Goal: Task Accomplishment & Management: Complete application form

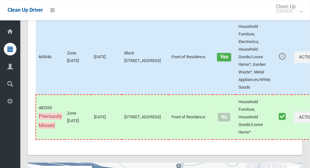
scroll to position [3494, 0]
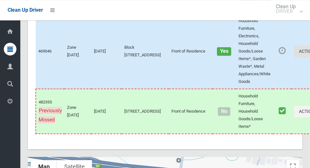
click at [294, 57] on button "Actions" at bounding box center [309, 52] width 30 height 12
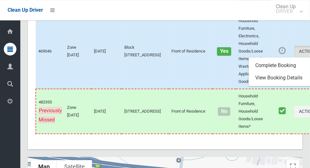
click at [259, 65] on div at bounding box center [155, 84] width 310 height 168
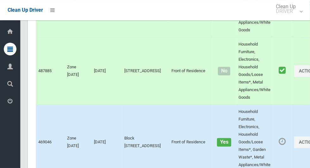
scroll to position [3663, 0]
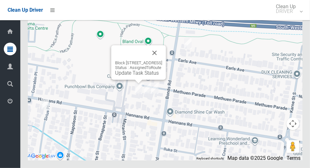
click at [162, 60] on button "Close" at bounding box center [154, 52] width 15 height 15
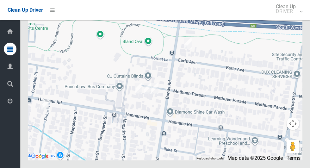
click at [231, 59] on div at bounding box center [165, 81] width 274 height 158
click at [231, 58] on div at bounding box center [165, 81] width 274 height 158
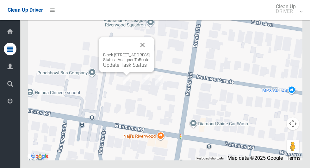
click at [112, 68] on link "Update Task Status" at bounding box center [125, 65] width 44 height 6
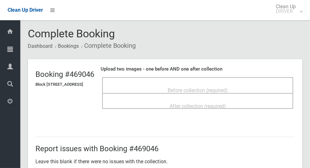
click at [228, 89] on span "Before collection (required)" at bounding box center [198, 90] width 60 height 6
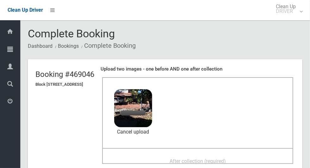
click at [207, 158] on span "After collection (required)" at bounding box center [197, 161] width 56 height 6
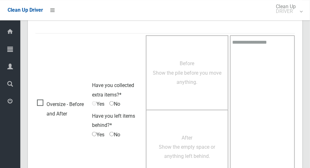
scroll to position [517, 0]
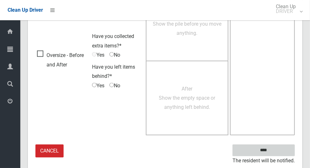
click at [274, 152] on input "****" at bounding box center [263, 150] width 62 height 12
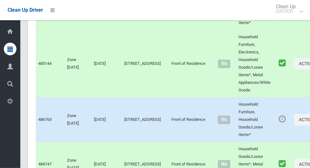
scroll to position [3663, 0]
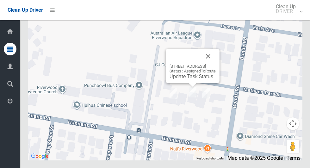
click at [179, 79] on link "Update Task Status" at bounding box center [191, 76] width 44 height 6
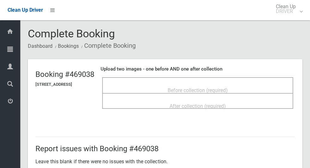
scroll to position [1, 0]
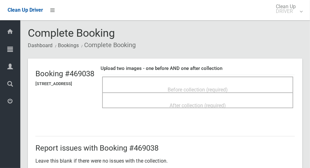
click at [219, 87] on span "Before collection (required)" at bounding box center [198, 90] width 60 height 6
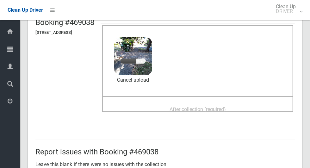
scroll to position [52, 0]
click at [226, 106] on span "After collection (required)" at bounding box center [197, 109] width 56 height 6
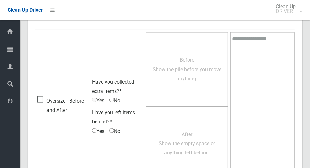
scroll to position [517, 0]
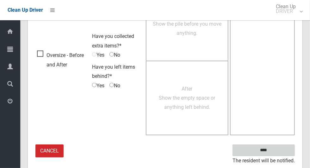
click at [274, 152] on input "****" at bounding box center [263, 150] width 62 height 12
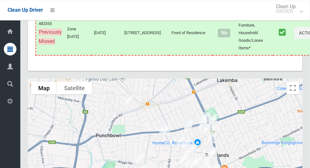
scroll to position [3663, 0]
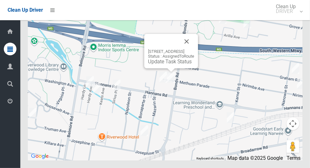
click at [164, 64] on link "Update Task Status" at bounding box center [170, 61] width 44 height 6
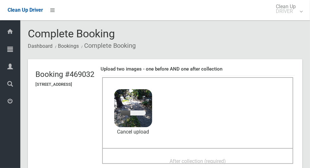
scroll to position [49, 0]
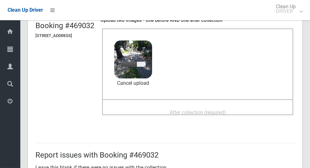
click at [226, 109] on span "After collection (required)" at bounding box center [197, 112] width 56 height 6
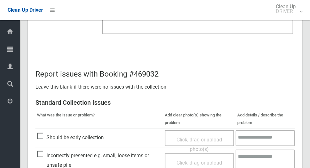
scroll to position [517, 0]
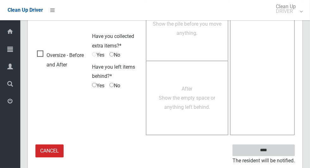
click at [267, 150] on input "****" at bounding box center [263, 150] width 62 height 12
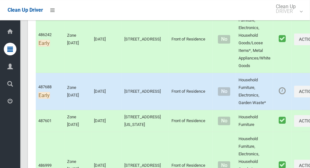
scroll to position [131, 0]
click at [294, 96] on button "Actions" at bounding box center [309, 91] width 30 height 12
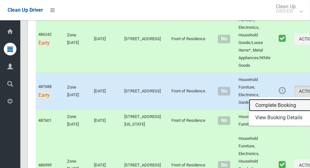
click at [263, 108] on link "Complete Booking" at bounding box center [286, 105] width 75 height 13
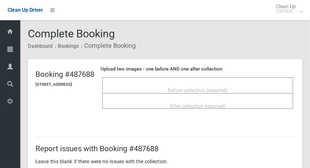
click at [227, 89] on span "Before collection (required)" at bounding box center [198, 90] width 60 height 6
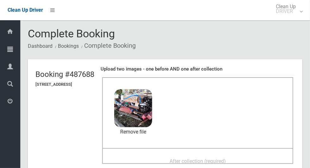
click at [226, 159] on span "After collection (required)" at bounding box center [197, 161] width 56 height 6
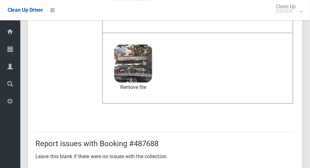
scroll to position [517, 0]
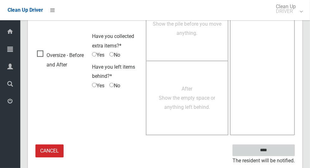
click at [268, 148] on input "****" at bounding box center [263, 150] width 62 height 12
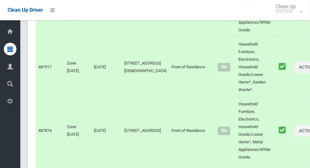
scroll to position [3663, 0]
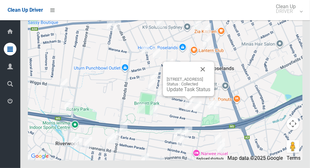
click at [210, 77] on button "Close" at bounding box center [202, 69] width 15 height 15
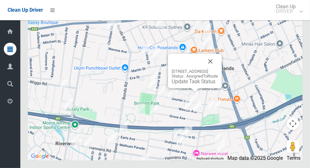
click at [189, 84] on link "Update Task Status" at bounding box center [194, 81] width 44 height 6
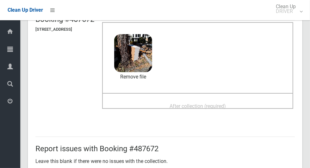
scroll to position [55, 0]
click at [226, 103] on span "After collection (required)" at bounding box center [197, 106] width 56 height 6
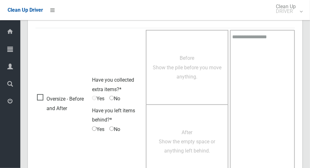
scroll to position [517, 0]
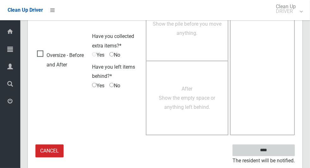
click at [274, 153] on input "****" at bounding box center [263, 150] width 62 height 12
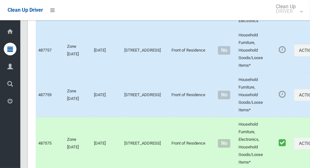
scroll to position [1455, 0]
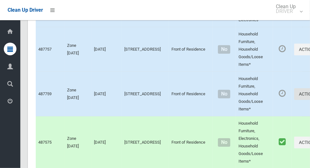
click at [294, 100] on button "Actions" at bounding box center [309, 94] width 30 height 12
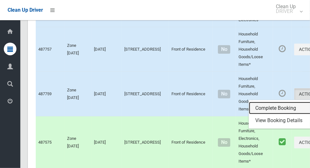
click at [256, 114] on link "Complete Booking" at bounding box center [286, 108] width 75 height 13
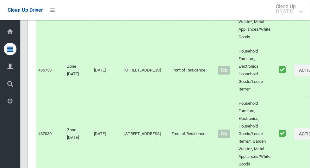
scroll to position [0, 0]
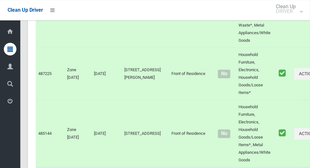
scroll to position [3663, 0]
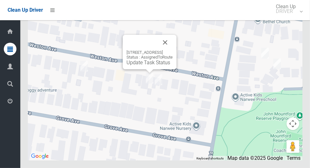
click at [143, 65] on link "Update Task Status" at bounding box center [148, 62] width 44 height 6
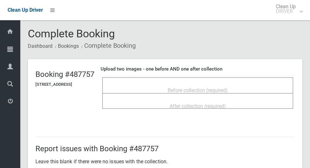
click at [221, 87] on span "Before collection (required)" at bounding box center [198, 90] width 60 height 6
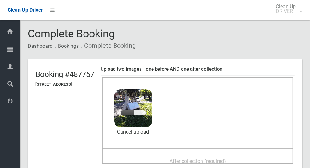
click at [214, 162] on span "After collection (required)" at bounding box center [197, 161] width 56 height 6
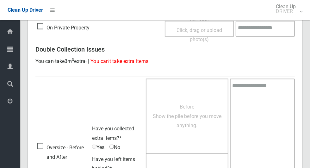
scroll to position [517, 0]
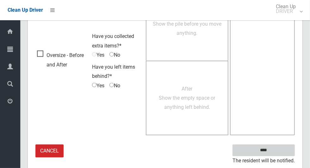
click at [274, 153] on input "****" at bounding box center [263, 150] width 62 height 12
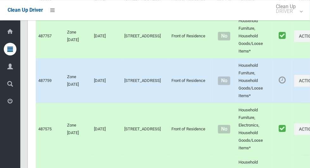
scroll to position [1468, 0]
click at [294, 87] on button "Actions" at bounding box center [309, 81] width 30 height 12
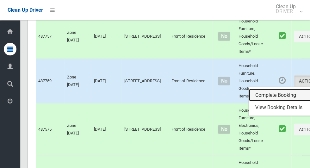
click at [263, 101] on link "Complete Booking" at bounding box center [286, 95] width 75 height 13
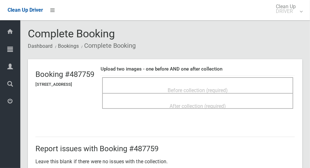
click at [209, 89] on span "Before collection (required)" at bounding box center [198, 90] width 60 height 6
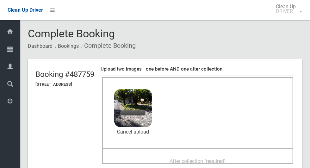
click at [213, 158] on span "After collection (required)" at bounding box center [197, 161] width 56 height 6
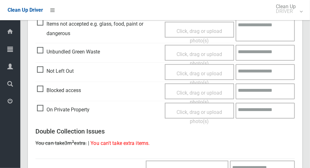
scroll to position [517, 0]
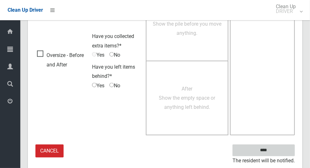
click at [274, 153] on input "****" at bounding box center [263, 150] width 62 height 12
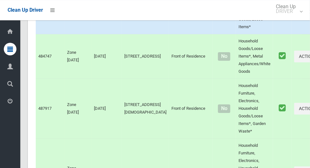
scroll to position [3663, 0]
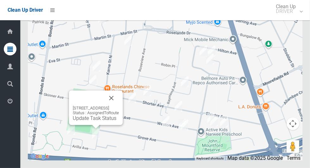
click at [91, 121] on link "Update Task Status" at bounding box center [95, 118] width 44 height 6
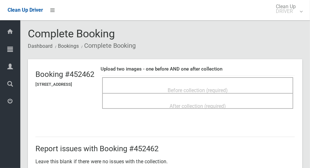
click at [235, 84] on div "Before collection (required)" at bounding box center [197, 90] width 177 height 12
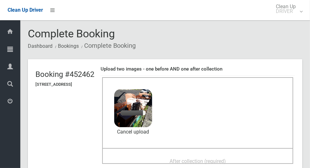
click at [226, 160] on span "After collection (required)" at bounding box center [197, 161] width 56 height 6
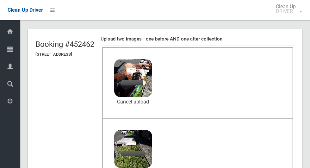
scroll to position [40, 0]
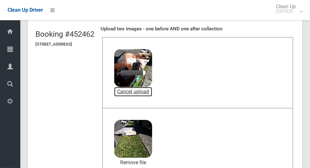
click at [152, 92] on link "Cancel upload" at bounding box center [133, 91] width 38 height 9
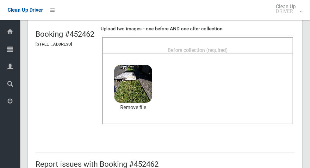
click at [228, 47] on span "Before collection (required)" at bounding box center [198, 50] width 60 height 6
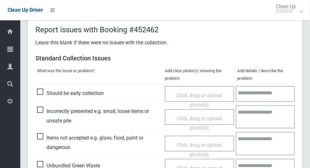
scroll to position [327, 0]
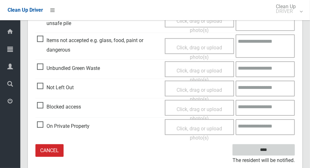
click at [265, 150] on input "****" at bounding box center [263, 150] width 62 height 12
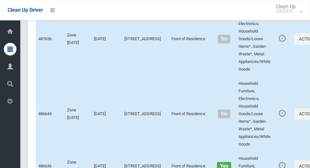
scroll to position [1301, 0]
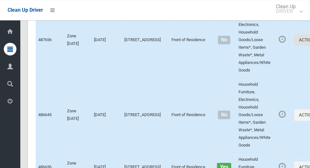
click at [294, 46] on button "Actions" at bounding box center [309, 40] width 30 height 12
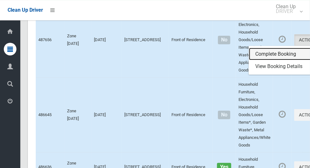
click at [263, 60] on link "Complete Booking" at bounding box center [286, 54] width 75 height 13
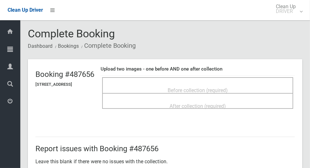
click at [227, 87] on span "Before collection (required)" at bounding box center [198, 90] width 60 height 6
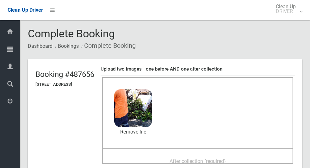
click at [217, 158] on span "After collection (required)" at bounding box center [197, 161] width 56 height 6
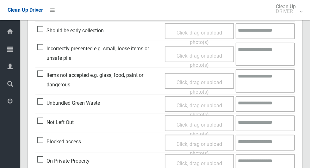
scroll to position [292, 0]
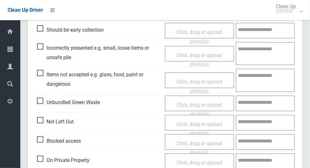
click at [40, 99] on span "Unbundled Green Waste" at bounding box center [68, 102] width 63 height 9
click at [203, 104] on span "Click, drag or upload photo(s)" at bounding box center [199, 109] width 46 height 15
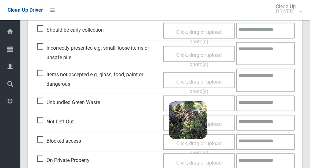
click at [266, 104] on textarea at bounding box center [265, 103] width 58 height 16
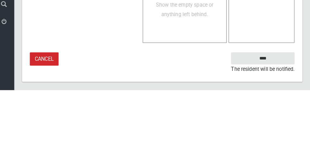
scroll to position [535, 0]
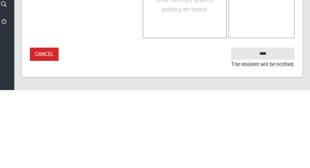
type textarea "**********"
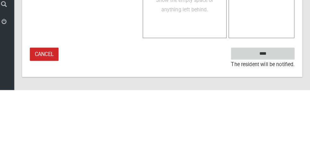
click at [275, 138] on input "****" at bounding box center [263, 132] width 62 height 12
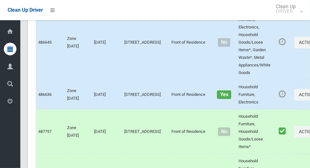
scroll to position [1372, 0]
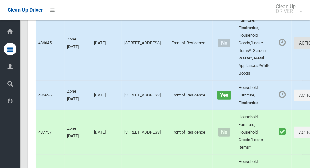
click at [294, 49] on button "Actions" at bounding box center [309, 43] width 30 height 12
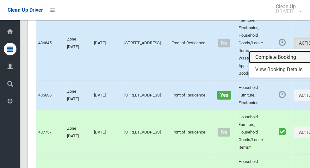
click at [263, 64] on link "Complete Booking" at bounding box center [286, 57] width 75 height 13
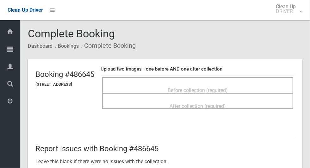
click at [213, 87] on span "Before collection (required)" at bounding box center [198, 90] width 60 height 6
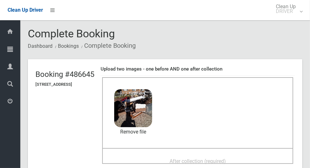
click at [211, 163] on span "After collection (required)" at bounding box center [197, 161] width 56 height 6
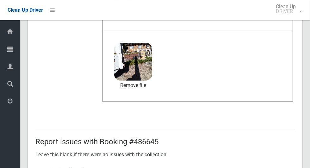
scroll to position [517, 0]
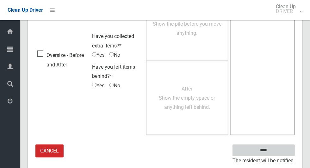
click at [274, 152] on input "****" at bounding box center [263, 150] width 62 height 12
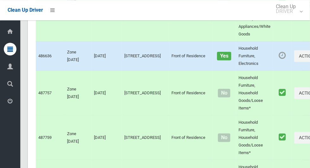
scroll to position [1411, 0]
click at [294, 62] on button "Actions" at bounding box center [309, 57] width 30 height 12
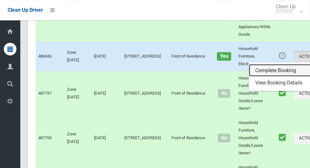
click at [263, 77] on link "Complete Booking" at bounding box center [286, 70] width 75 height 13
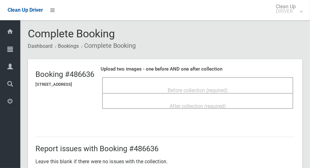
click at [226, 87] on span "Before collection (required)" at bounding box center [198, 90] width 60 height 6
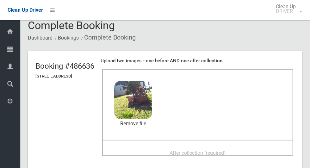
scroll to position [9, 0]
click at [226, 150] on span "After collection (required)" at bounding box center [197, 153] width 56 height 6
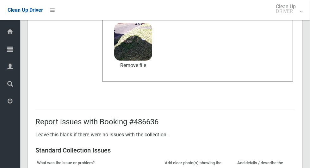
scroll to position [517, 0]
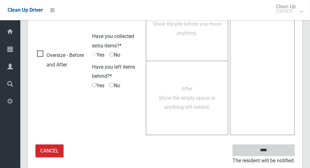
click at [278, 150] on input "****" at bounding box center [263, 150] width 62 height 12
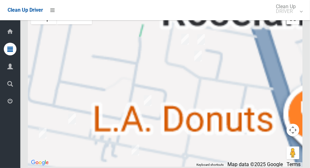
scroll to position [3642, 0]
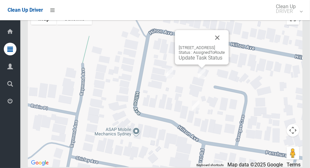
click at [198, 61] on link "Update Task Status" at bounding box center [201, 58] width 44 height 6
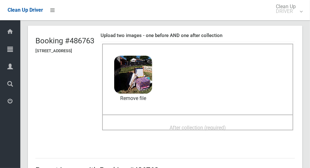
scroll to position [36, 0]
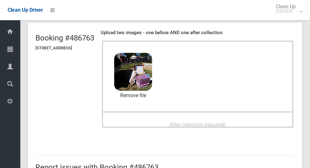
click at [226, 122] on span "After collection (required)" at bounding box center [197, 125] width 56 height 6
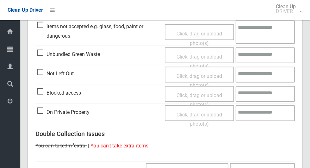
scroll to position [517, 0]
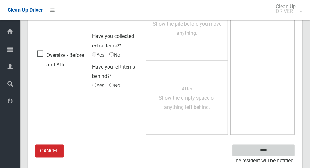
click at [278, 152] on input "****" at bounding box center [263, 150] width 62 height 12
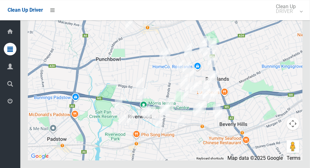
scroll to position [3663, 0]
click at [290, 11] on small "DRIVER" at bounding box center [286, 11] width 20 height 5
click at [290, 32] on link "Logout" at bounding box center [287, 27] width 37 height 13
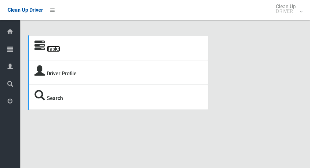
click at [54, 51] on link "Tasks" at bounding box center [53, 49] width 13 height 6
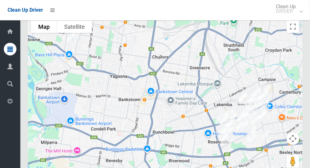
scroll to position [3543, 0]
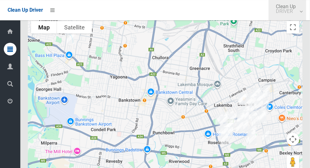
click at [287, 14] on small "DRIVER" at bounding box center [286, 11] width 20 height 5
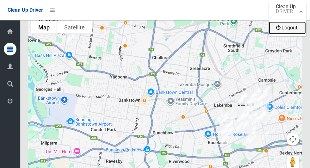
click at [287, 30] on link "Logout" at bounding box center [287, 27] width 37 height 13
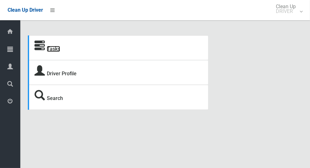
click at [53, 50] on link "Tasks" at bounding box center [53, 49] width 13 height 6
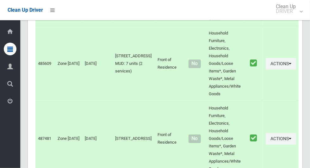
scroll to position [3754, 0]
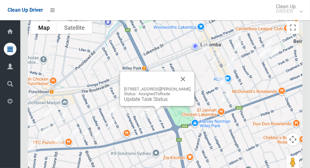
click at [190, 79] on button "Close" at bounding box center [182, 78] width 15 height 15
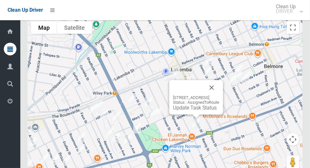
click at [219, 87] on button "Close" at bounding box center [211, 87] width 15 height 15
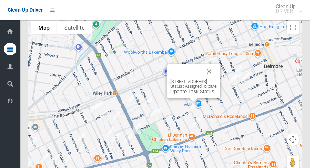
click at [217, 75] on button "Close" at bounding box center [208, 71] width 15 height 15
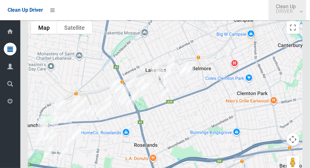
click at [286, 12] on small "DRIVER" at bounding box center [286, 11] width 20 height 5
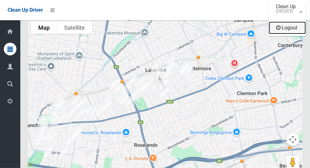
click at [285, 31] on link "Logout" at bounding box center [287, 27] width 37 height 13
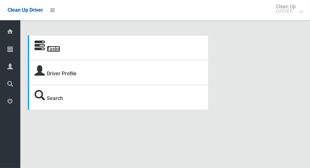
click at [54, 49] on link "Tasks" at bounding box center [53, 49] width 13 height 6
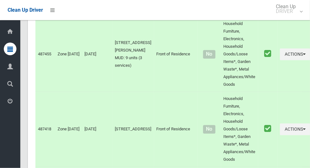
scroll to position [3634, 0]
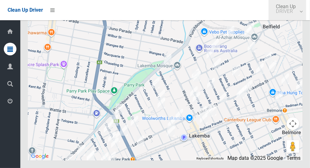
click at [289, 14] on small "DRIVER" at bounding box center [286, 11] width 20 height 5
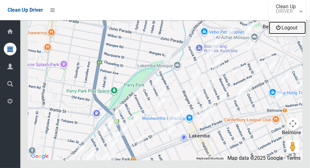
click at [285, 31] on link "Logout" at bounding box center [287, 27] width 37 height 13
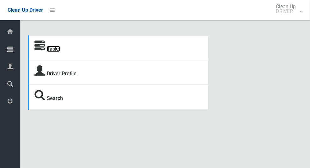
click at [55, 47] on link "Tasks" at bounding box center [53, 49] width 13 height 6
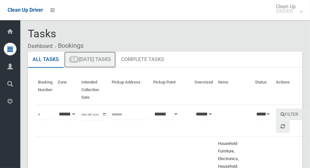
click at [88, 62] on link "54 Today's Tasks" at bounding box center [90, 60] width 52 height 16
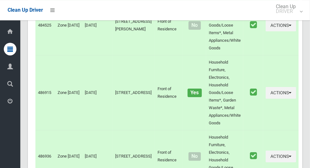
scroll to position [3754, 0]
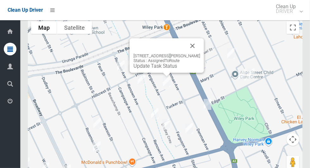
click at [165, 71] on div "20 Ferguson Avenue, WILEY PARK NSW 2195 Status : AssignedToRoute Update Task St…" at bounding box center [167, 55] width 74 height 34
click at [181, 48] on div at bounding box center [159, 45] width 52 height 15
click at [166, 69] on link "Update Task Status" at bounding box center [155, 66] width 44 height 6
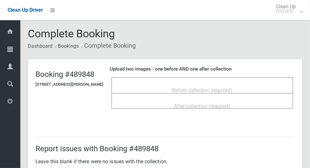
click at [228, 87] on span "Before collection (required)" at bounding box center [202, 90] width 60 height 6
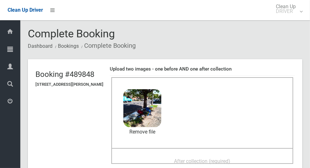
click at [216, 158] on span "After collection (required)" at bounding box center [202, 161] width 56 height 6
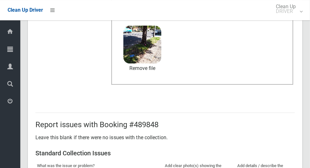
scroll to position [327, 0]
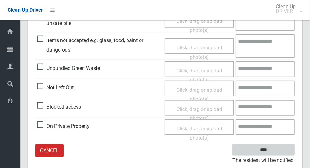
click at [274, 154] on input "****" at bounding box center [263, 150] width 62 height 12
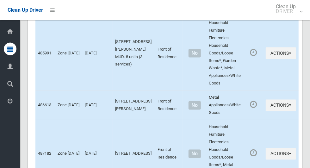
scroll to position [1799, 0]
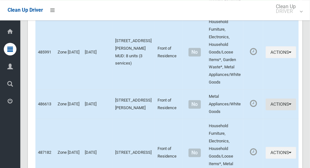
click at [276, 107] on button "Actions" at bounding box center [281, 104] width 30 height 12
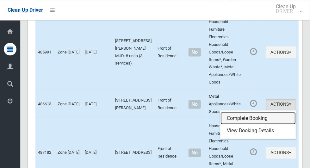
click at [264, 120] on link "Complete Booking" at bounding box center [257, 118] width 75 height 13
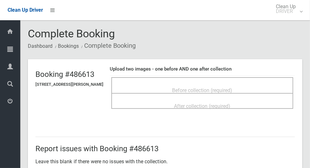
click at [205, 89] on span "Before collection (required)" at bounding box center [202, 90] width 60 height 6
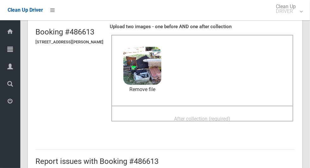
scroll to position [42, 0]
click at [226, 116] on span "After collection (required)" at bounding box center [202, 119] width 56 height 6
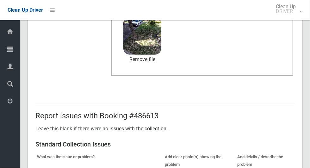
scroll to position [517, 0]
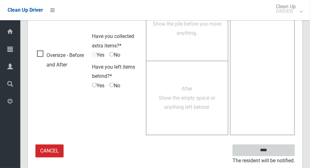
click at [268, 150] on input "****" at bounding box center [263, 150] width 62 height 12
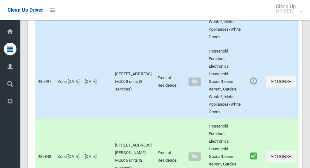
scroll to position [1780, 0]
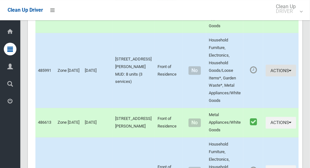
click at [274, 67] on button "Actions" at bounding box center [281, 70] width 30 height 12
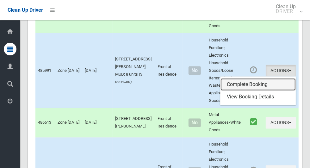
click at [259, 81] on link "Complete Booking" at bounding box center [257, 84] width 75 height 13
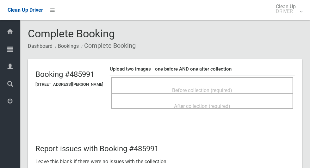
click at [228, 89] on span "Before collection (required)" at bounding box center [202, 90] width 60 height 6
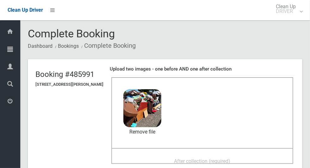
click at [226, 159] on span "After collection (required)" at bounding box center [202, 161] width 56 height 6
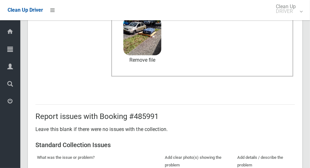
scroll to position [327, 0]
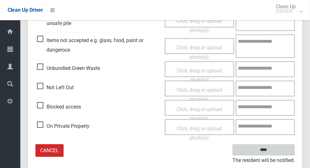
click at [274, 150] on input "****" at bounding box center [263, 150] width 62 height 12
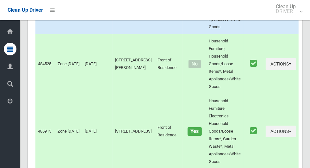
scroll to position [3754, 0]
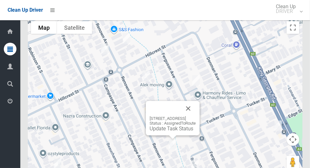
click at [196, 112] on button "Close" at bounding box center [188, 108] width 15 height 15
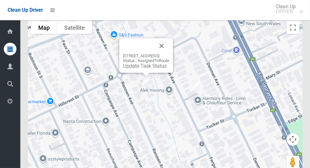
click at [169, 46] on button "Close" at bounding box center [161, 45] width 15 height 15
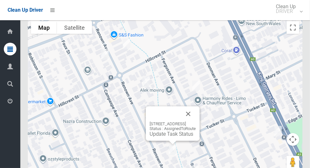
click at [196, 116] on button "Close" at bounding box center [188, 113] width 15 height 15
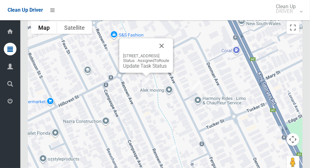
click at [169, 45] on button "Close" at bounding box center [161, 45] width 15 height 15
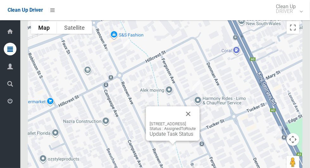
click at [196, 114] on button "Close" at bounding box center [188, 113] width 15 height 15
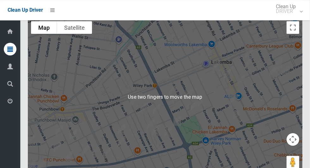
scroll to position [3754, 0]
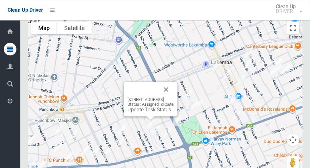
click at [147, 111] on link "Update Task Status" at bounding box center [149, 110] width 44 height 6
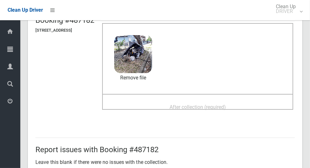
scroll to position [55, 0]
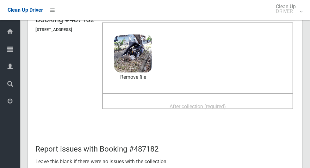
click at [226, 103] on span "After collection (required)" at bounding box center [197, 106] width 56 height 6
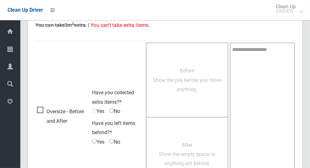
scroll to position [517, 0]
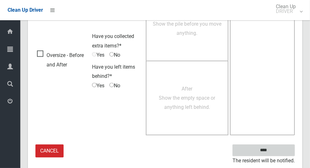
click at [278, 151] on input "****" at bounding box center [263, 150] width 62 height 12
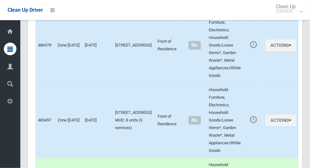
scroll to position [1581, 0]
click at [291, 122] on icon "button" at bounding box center [290, 120] width 3 height 4
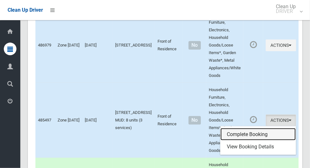
click at [260, 132] on link "Complete Booking" at bounding box center [257, 134] width 75 height 13
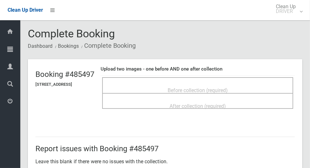
click at [228, 87] on span "Before collection (required)" at bounding box center [198, 90] width 60 height 6
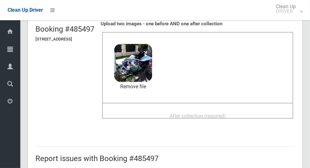
scroll to position [46, 0]
click at [226, 113] on span "After collection (required)" at bounding box center [197, 116] width 56 height 6
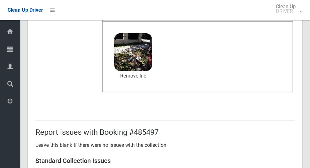
scroll to position [327, 0]
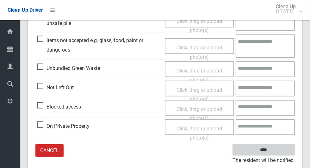
click at [274, 152] on input "****" at bounding box center [263, 150] width 62 height 12
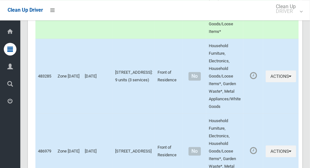
scroll to position [1475, 0]
click at [279, 73] on button "Actions" at bounding box center [281, 76] width 30 height 12
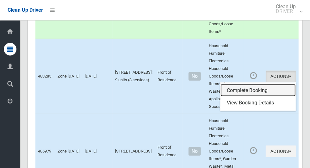
click at [264, 88] on link "Complete Booking" at bounding box center [257, 90] width 75 height 13
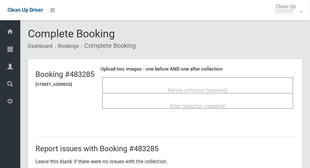
click at [226, 87] on span "Before collection (required)" at bounding box center [198, 90] width 60 height 6
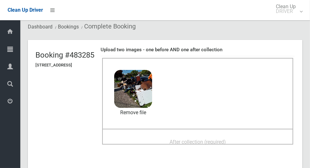
scroll to position [37, 0]
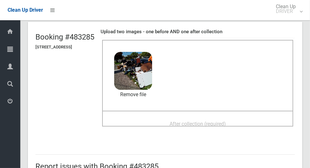
click at [226, 121] on span "After collection (required)" at bounding box center [197, 124] width 56 height 6
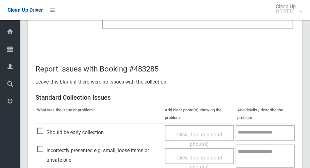
scroll to position [327, 0]
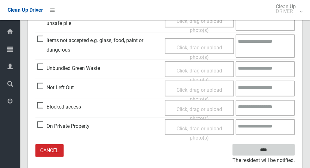
click at [274, 151] on input "****" at bounding box center [263, 150] width 62 height 12
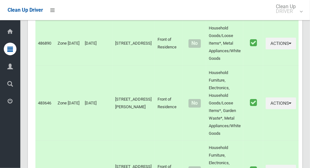
scroll to position [1562, 0]
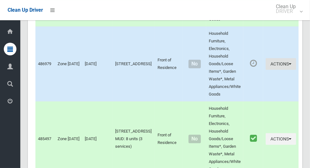
click at [285, 65] on button "Actions" at bounding box center [281, 64] width 30 height 12
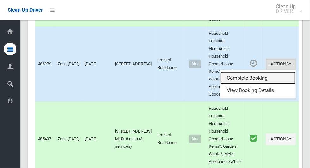
click at [264, 76] on link "Complete Booking" at bounding box center [257, 78] width 75 height 13
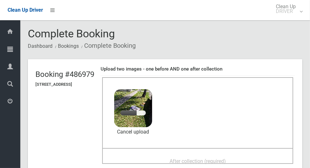
click at [216, 160] on span "After collection (required)" at bounding box center [197, 161] width 56 height 6
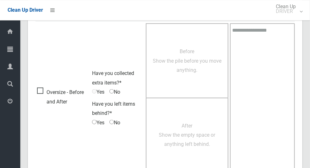
scroll to position [517, 0]
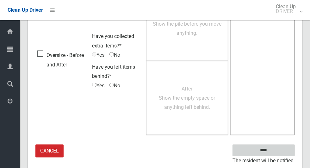
click at [276, 148] on input "****" at bounding box center [263, 150] width 62 height 12
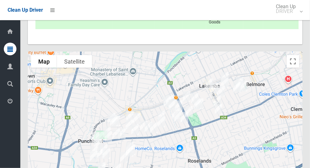
scroll to position [3754, 0]
